Goal: Navigation & Orientation: Find specific page/section

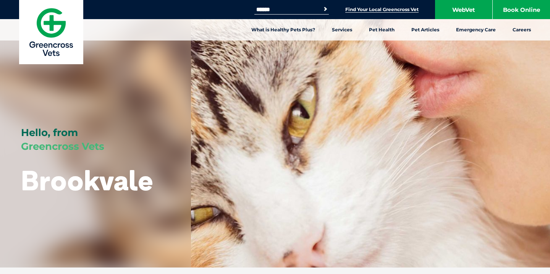
click at [371, 8] on link "Find Your Local Greencross Vet" at bounding box center [381, 9] width 73 height 6
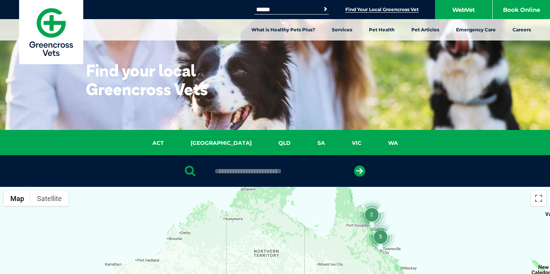
click at [50, 32] on img at bounding box center [51, 32] width 64 height 64
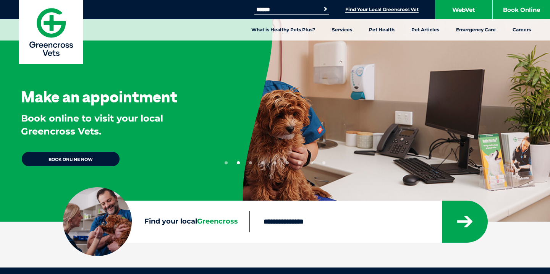
click at [363, 9] on link "Find Your Local Greencross Vet" at bounding box center [381, 9] width 73 height 6
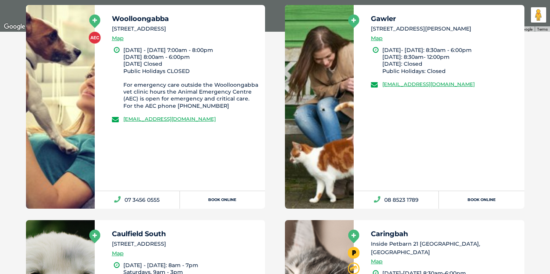
scroll to position [433, 0]
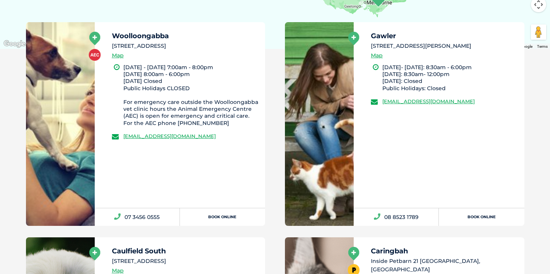
click at [138, 36] on h5 "Woolloongabba" at bounding box center [185, 35] width 147 height 7
